Goal: Information Seeking & Learning: Compare options

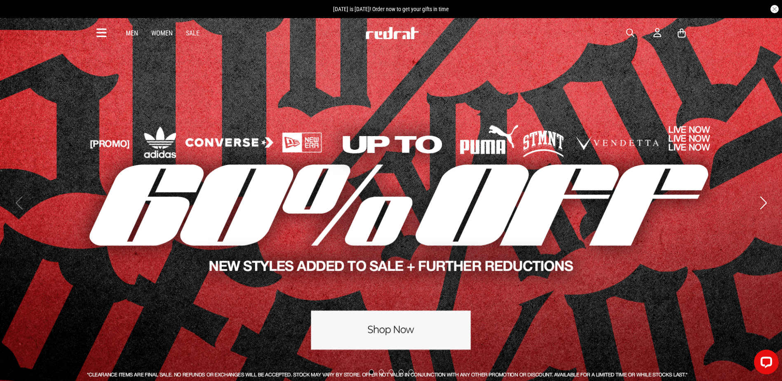
click at [96, 31] on icon at bounding box center [101, 33] width 10 height 14
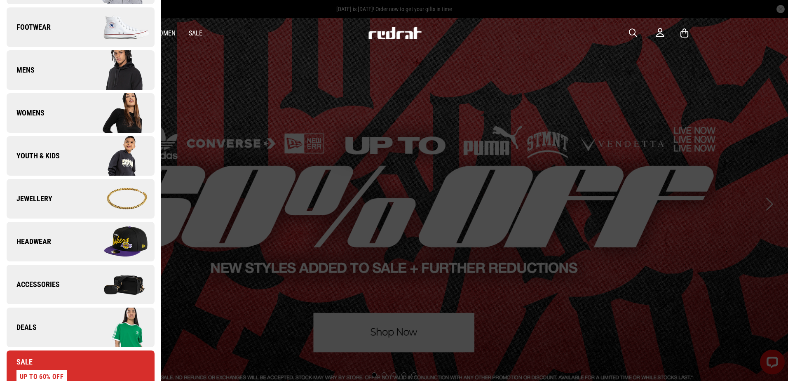
scroll to position [82, 0]
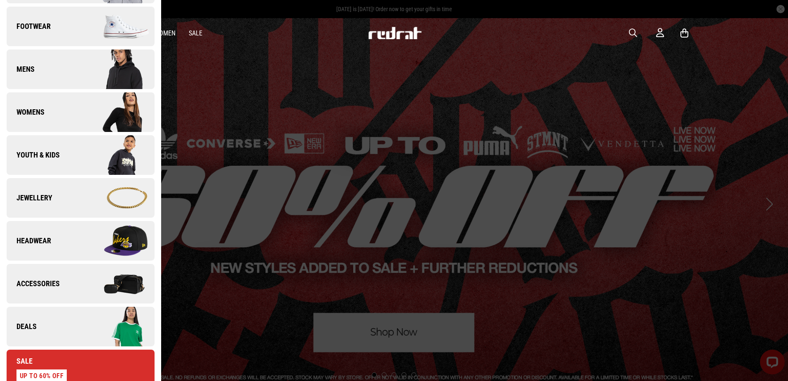
click at [52, 322] on link "Deals" at bounding box center [81, 327] width 148 height 40
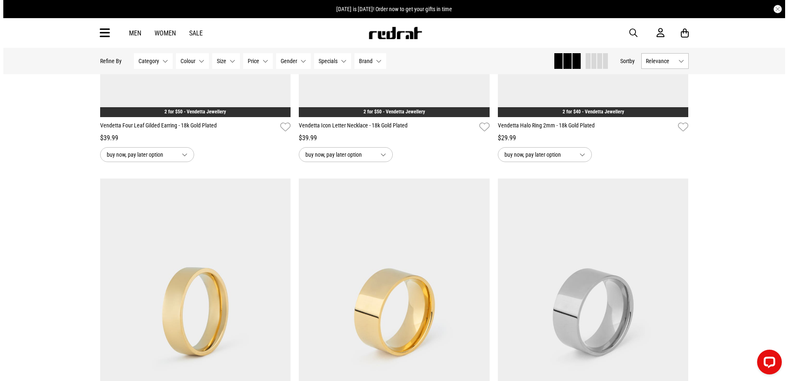
scroll to position [247, 0]
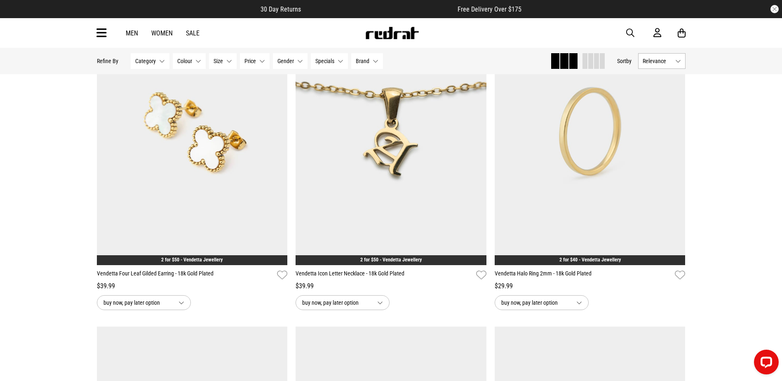
click at [630, 29] on span "button" at bounding box center [630, 33] width 8 height 10
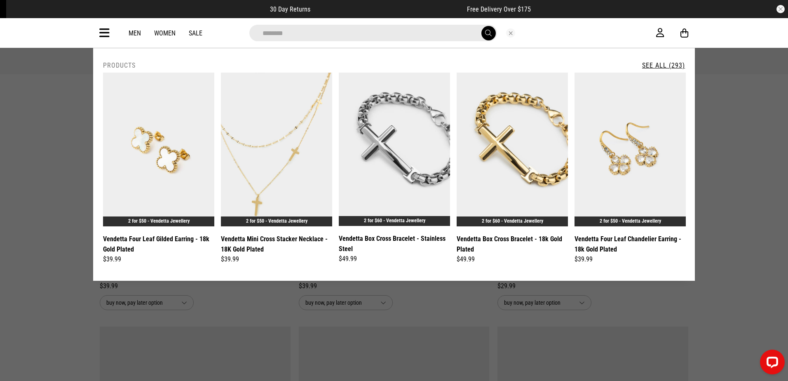
type input "********"
click at [482, 26] on button "submit" at bounding box center [489, 33] width 14 height 14
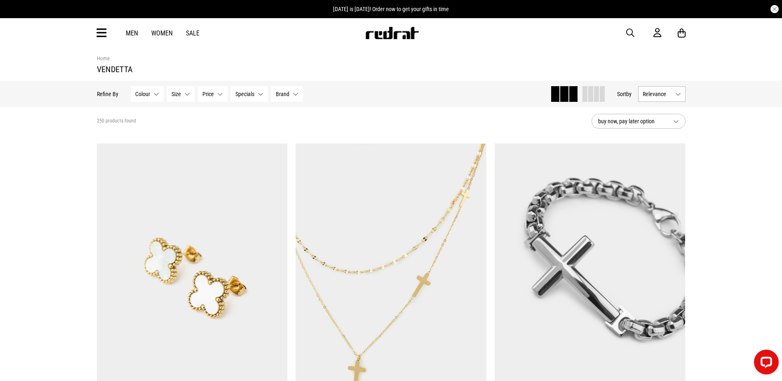
click at [627, 32] on span "button" at bounding box center [630, 33] width 8 height 10
click at [428, 37] on input "search" at bounding box center [370, 33] width 248 height 16
type input "*"
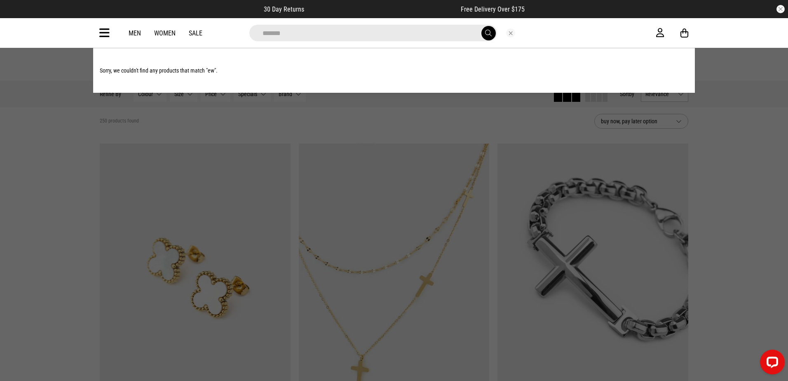
type input "*******"
click at [482, 26] on button "submit" at bounding box center [489, 33] width 14 height 14
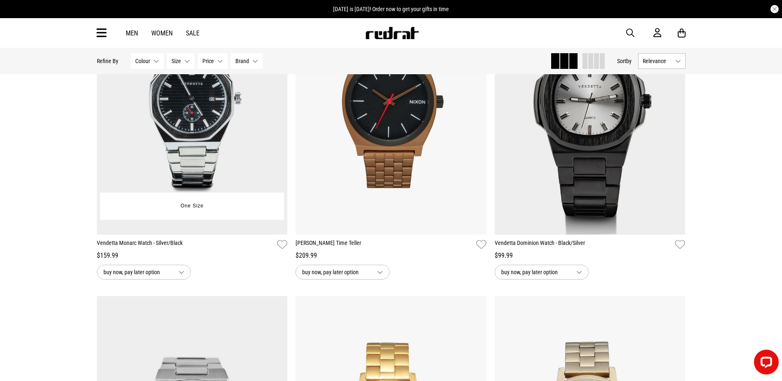
click at [239, 169] on img at bounding box center [192, 100] width 191 height 267
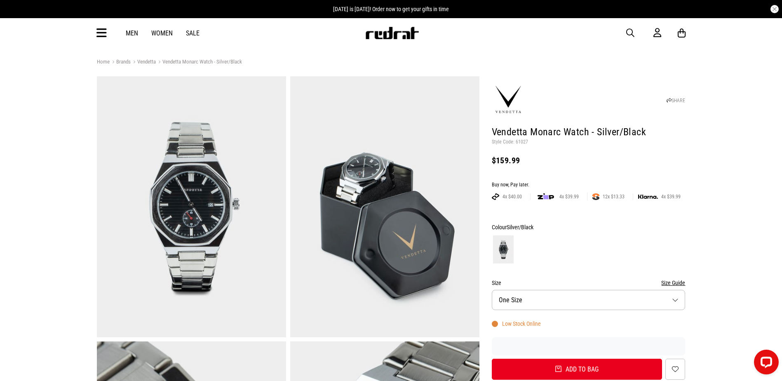
click at [530, 139] on p "Style Code: 61027" at bounding box center [589, 142] width 194 height 7
drag, startPoint x: 527, startPoint y: 141, endPoint x: 515, endPoint y: 143, distance: 12.1
click at [515, 143] on p "Style Code: 61027" at bounding box center [589, 142] width 194 height 7
copy p "61027"
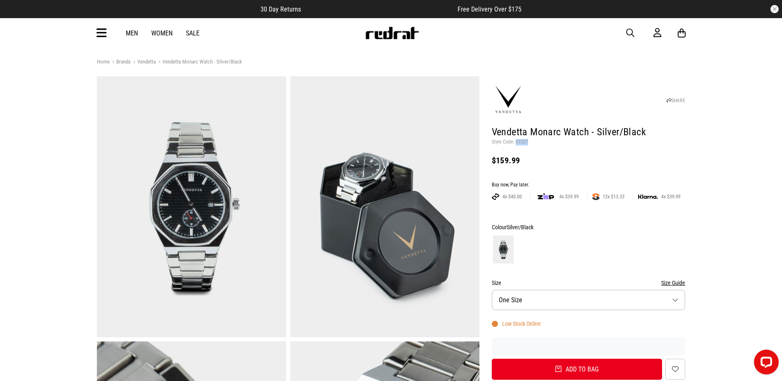
click at [628, 31] on span "button" at bounding box center [630, 33] width 8 height 10
click at [306, 33] on input "search" at bounding box center [370, 33] width 248 height 16
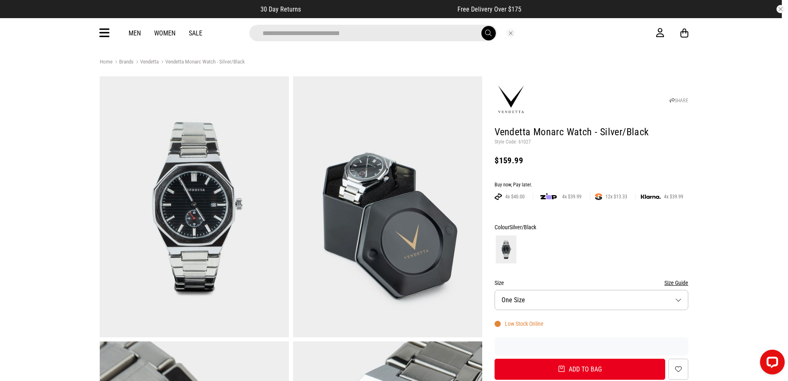
type input "**********"
click at [482, 26] on button "submit" at bounding box center [489, 33] width 14 height 14
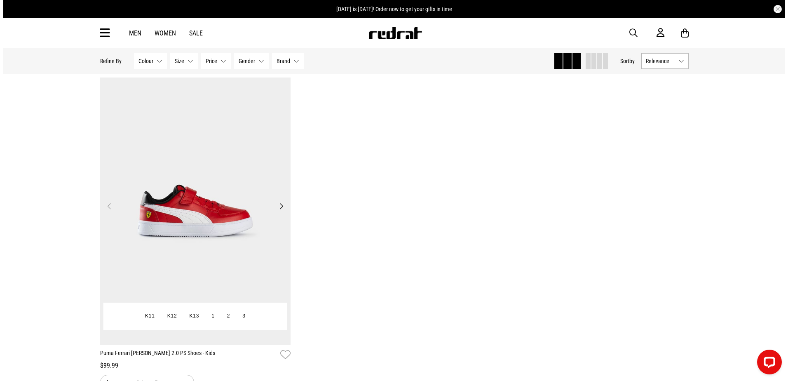
scroll to position [41, 0]
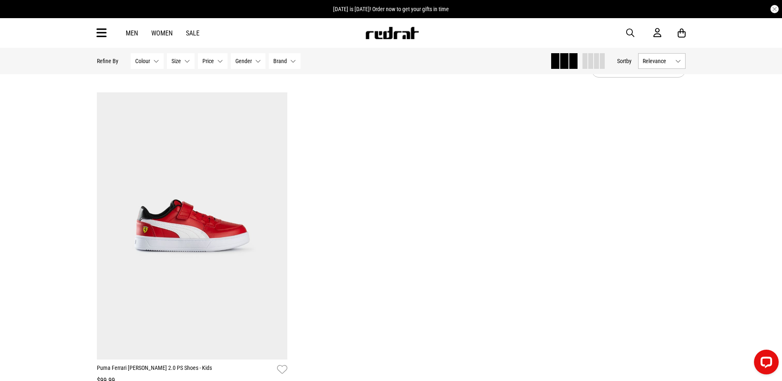
click at [627, 31] on span "button" at bounding box center [630, 33] width 8 height 10
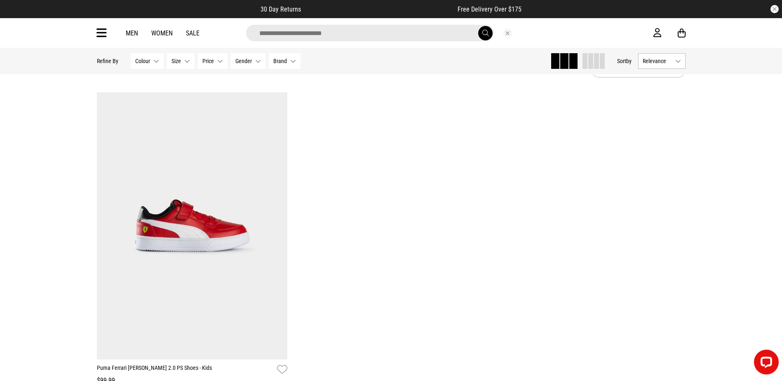
click at [403, 32] on input "search" at bounding box center [370, 33] width 248 height 16
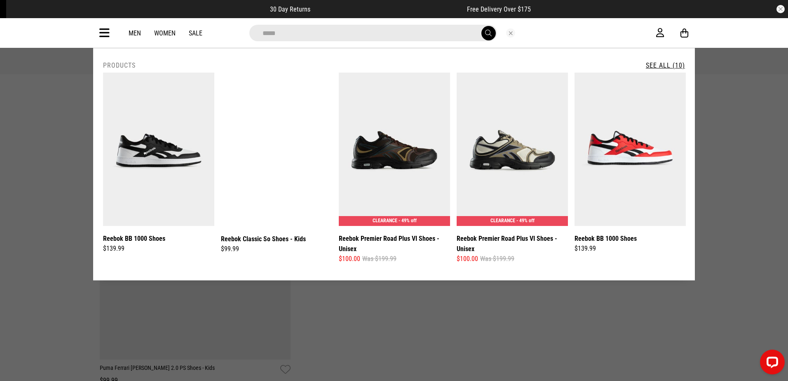
type input "*****"
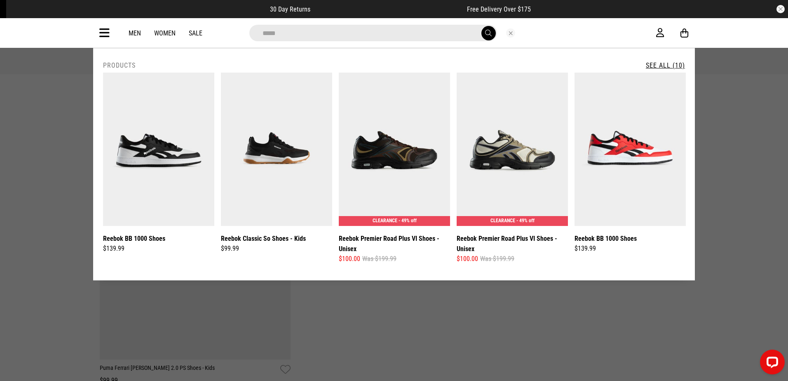
click at [482, 26] on button "submit" at bounding box center [489, 33] width 14 height 14
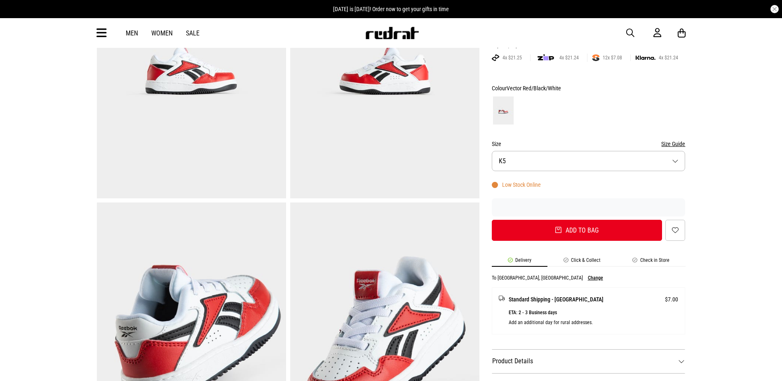
scroll to position [124, 0]
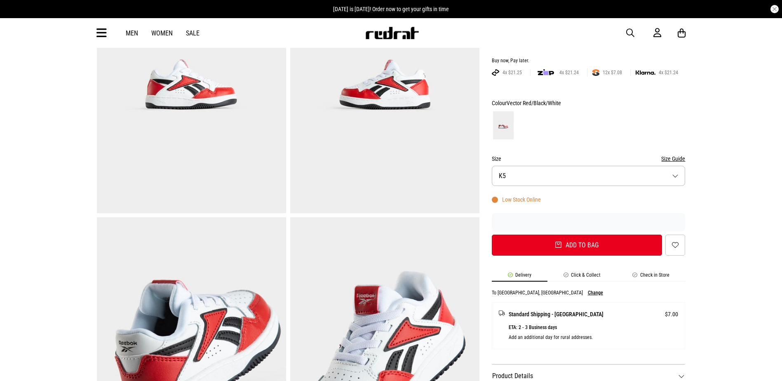
click at [560, 175] on button "Size K5" at bounding box center [589, 176] width 194 height 20
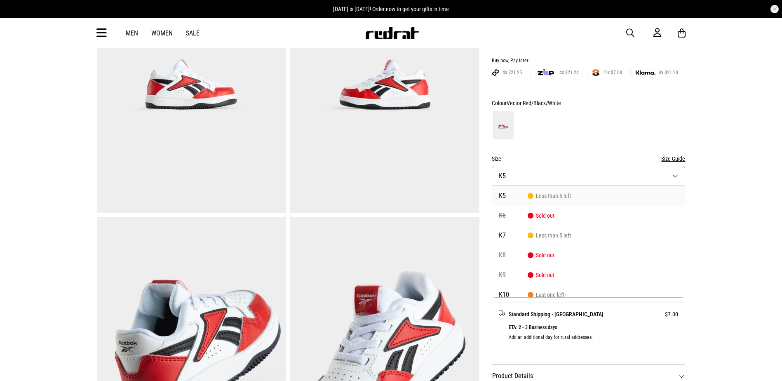
click at [571, 142] on form "Colour Vector Red/Black/White Size Size Guide Size K5 K5 Less than 5 left K6 So…" at bounding box center [589, 177] width 194 height 158
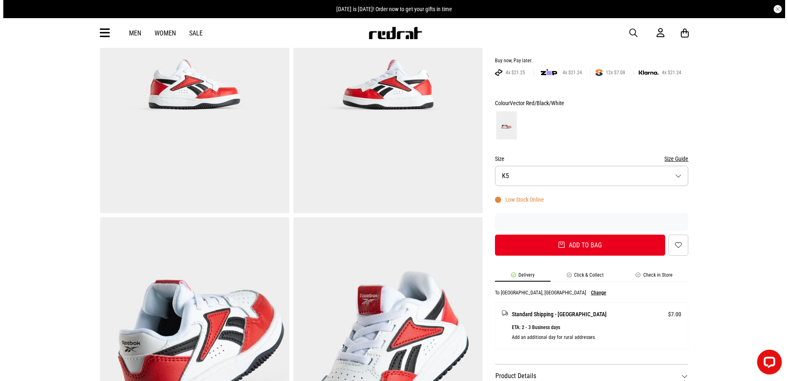
scroll to position [0, 0]
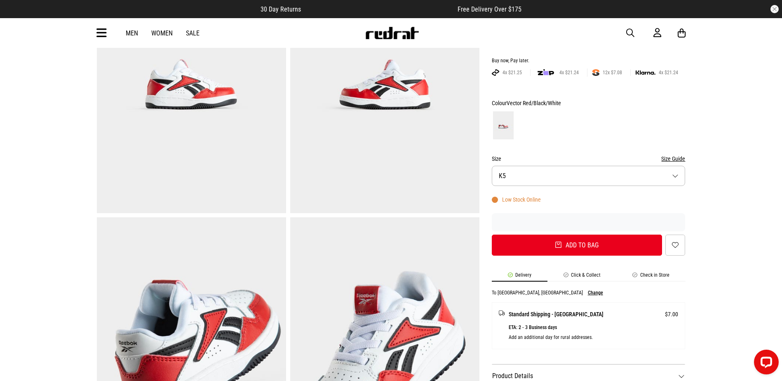
click at [104, 33] on icon at bounding box center [101, 33] width 10 height 14
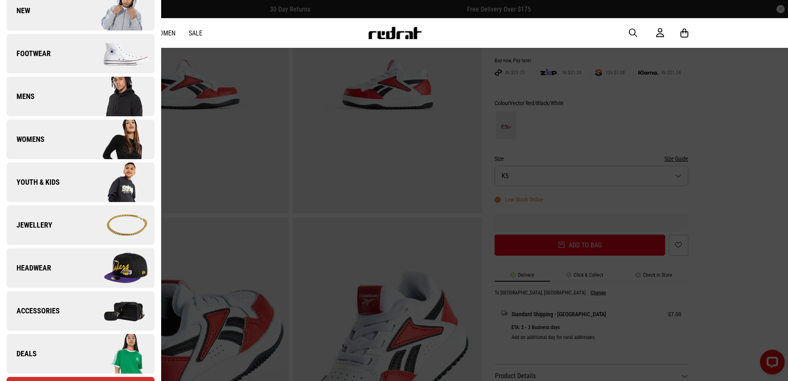
scroll to position [165, 0]
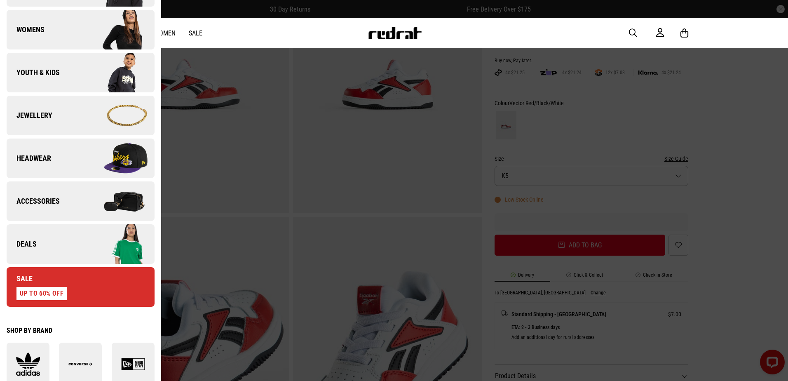
click at [38, 245] on link "Deals" at bounding box center [81, 244] width 148 height 40
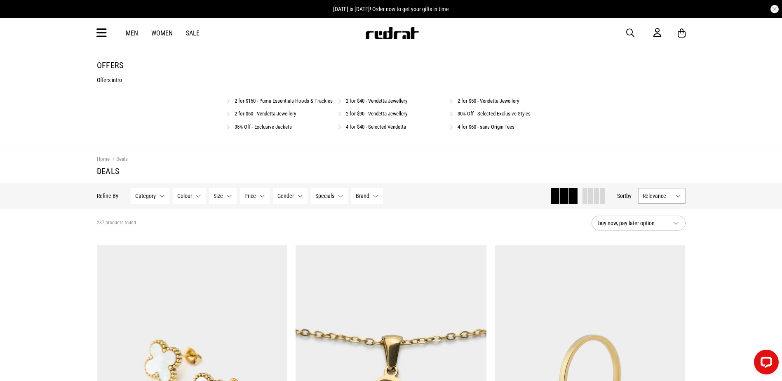
click at [299, 101] on link "2 for $150 - Puma Essentials Hoods & Trackies" at bounding box center [284, 101] width 98 height 6
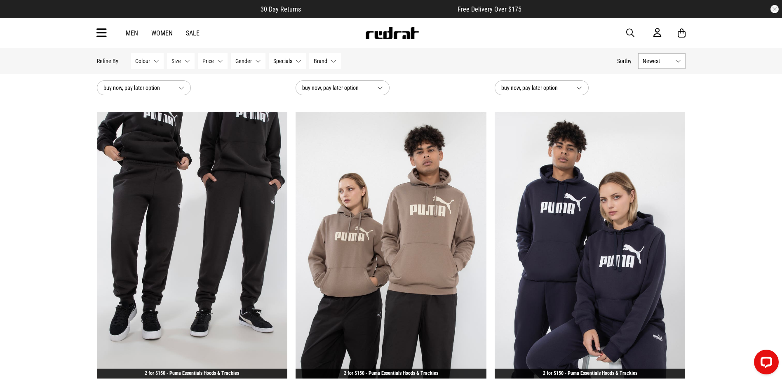
scroll to position [330, 0]
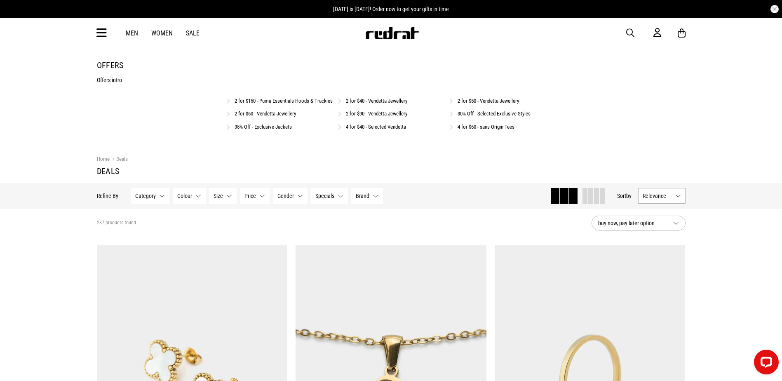
drag, startPoint x: 505, startPoint y: 101, endPoint x: 517, endPoint y: 101, distance: 11.5
click at [505, 101] on link "2 for $50 - Vendetta Jewellery" at bounding box center [488, 101] width 61 height 6
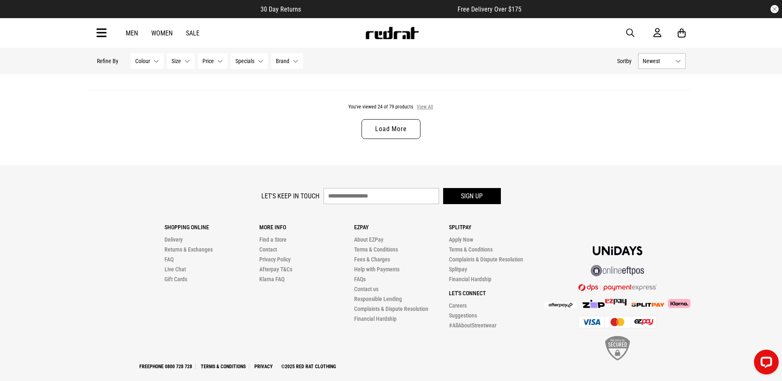
click at [424, 108] on button "View All" at bounding box center [425, 107] width 17 height 7
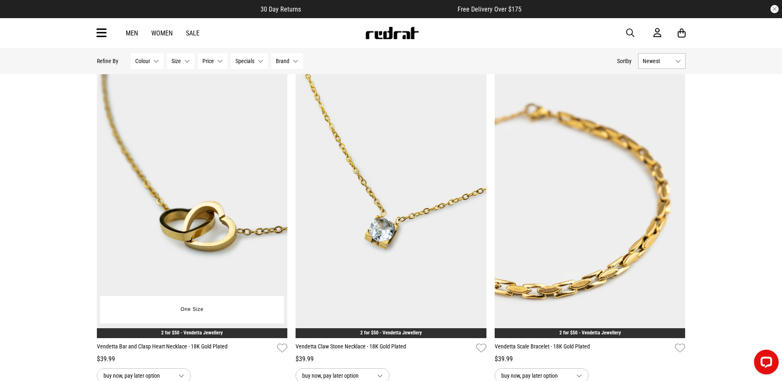
scroll to position [3093, 0]
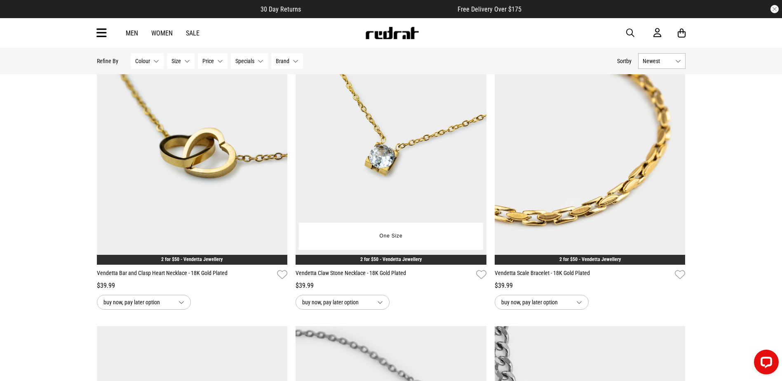
click at [434, 123] on img at bounding box center [391, 131] width 191 height 267
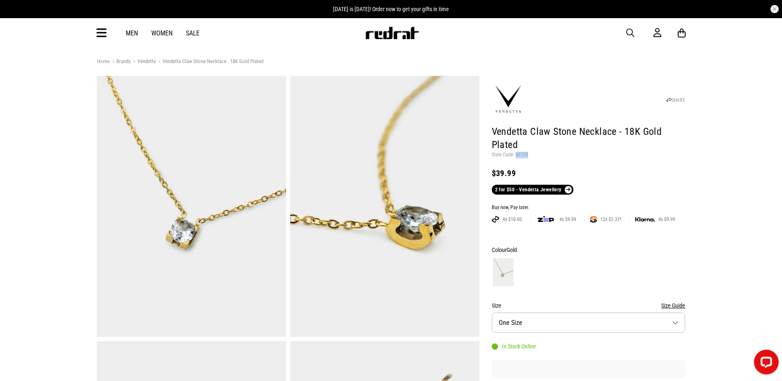
drag, startPoint x: 527, startPoint y: 154, endPoint x: 516, endPoint y: 152, distance: 11.3
click at [516, 152] on p "Style Code: 61110" at bounding box center [589, 155] width 194 height 7
copy p "61110"
